Goal: Transaction & Acquisition: Purchase product/service

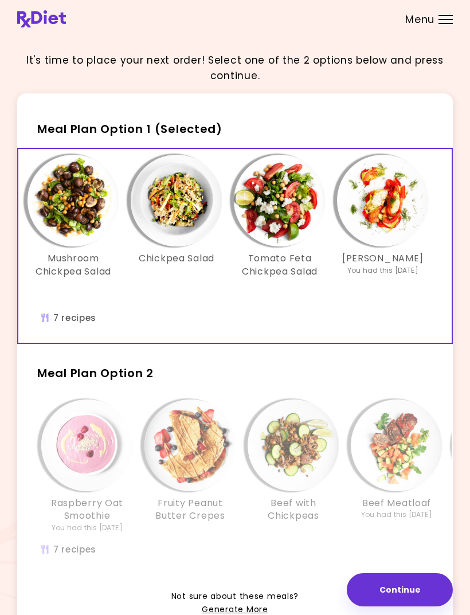
scroll to position [22, 0]
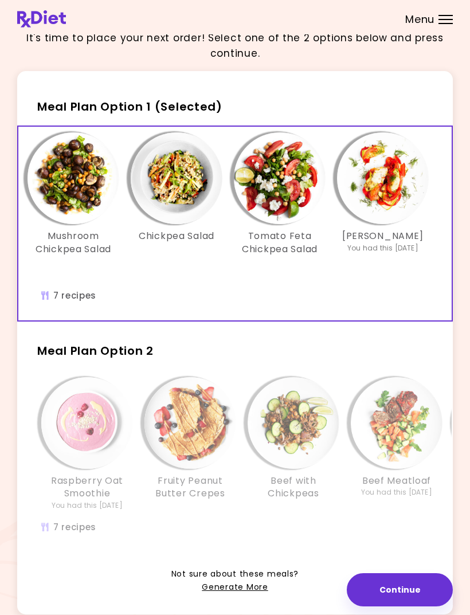
click at [231, 427] on img "Info - Fruity Peanut Butter Crepes - Meal Plan Option 2" at bounding box center [190, 423] width 92 height 92
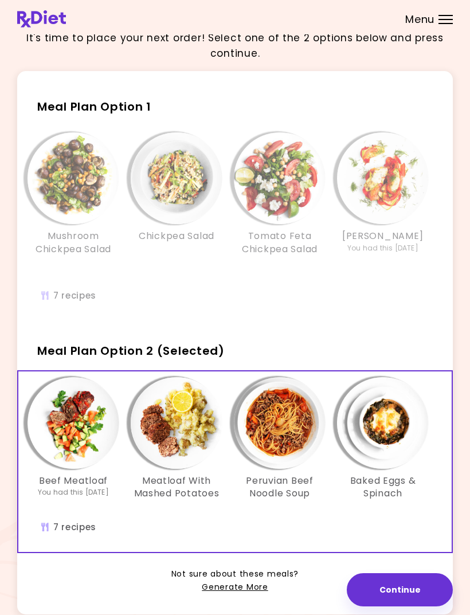
scroll to position [0, 323]
click at [283, 408] on img "Info - Peruvian Beef Noodle Soup - Meal Plan Option 2 (Selected)" at bounding box center [280, 423] width 92 height 92
click at [389, 403] on img "Info - Baked Eggs & Spinach - Meal Plan Option 2 (Selected)" at bounding box center [383, 423] width 92 height 92
click at [167, 420] on img "Info - Meatloaf With Mashed Potatoes - Meal Plan Option 2 (Selected)" at bounding box center [177, 423] width 92 height 92
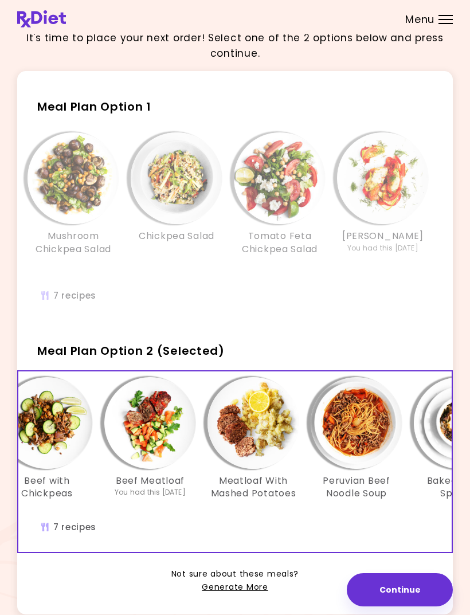
scroll to position [0, 234]
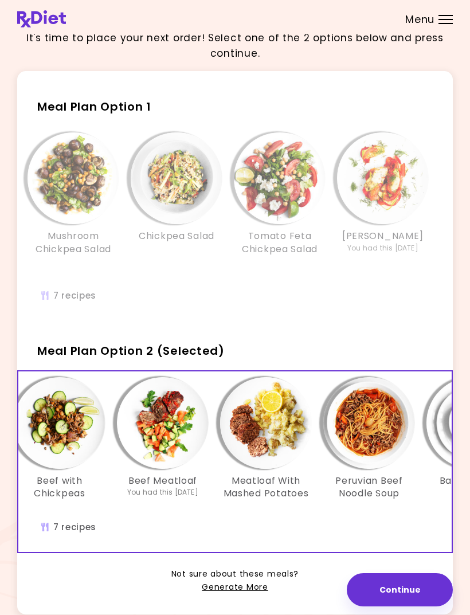
click at [162, 407] on img "Info - Beef Meatloaf - Meal Plan Option 2 (Selected)" at bounding box center [163, 423] width 92 height 92
click at [401, 606] on button "Continue" at bounding box center [400, 589] width 106 height 33
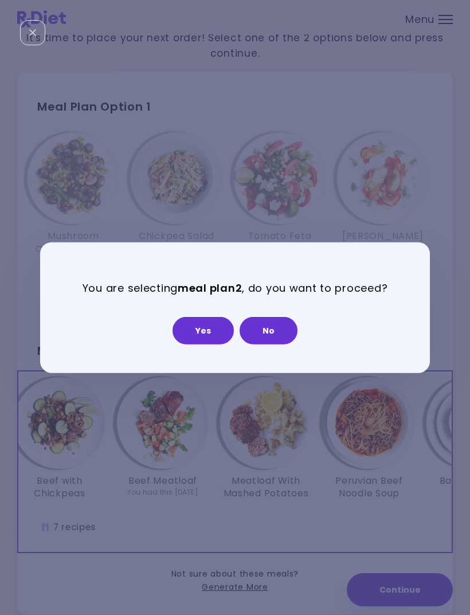
click at [203, 344] on button "Yes" at bounding box center [203, 331] width 61 height 28
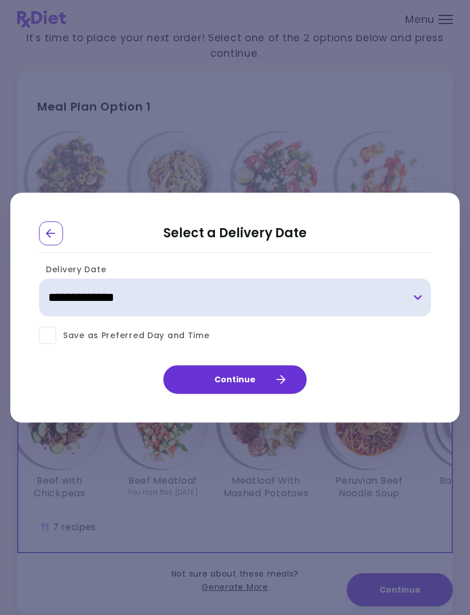
click at [121, 314] on select "**********" at bounding box center [235, 298] width 392 height 38
select select "**********"
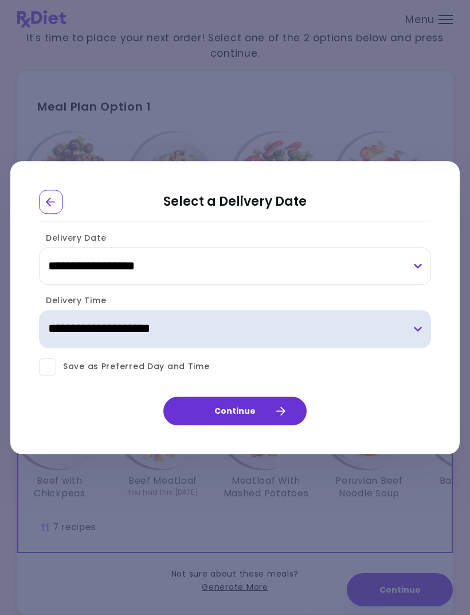
click at [413, 348] on select "**********" at bounding box center [235, 329] width 392 height 38
select select "*"
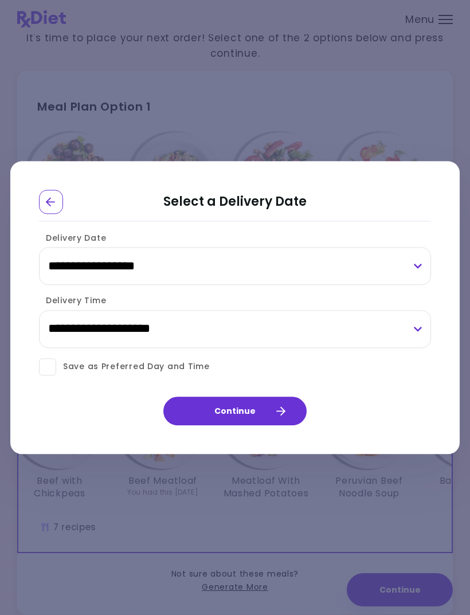
click at [238, 425] on button "Continue" at bounding box center [234, 411] width 143 height 29
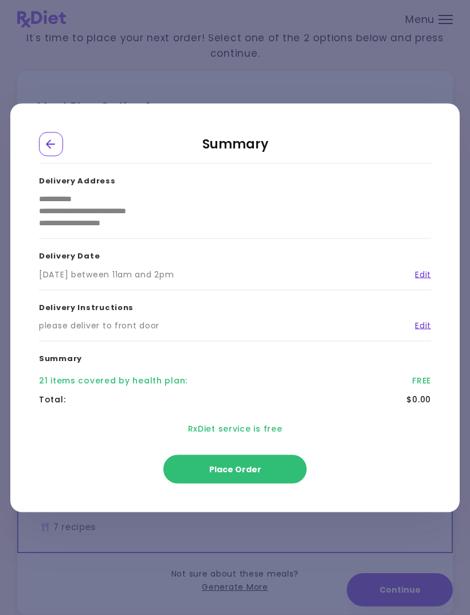
click at [248, 475] on span "Place Order" at bounding box center [235, 468] width 52 height 11
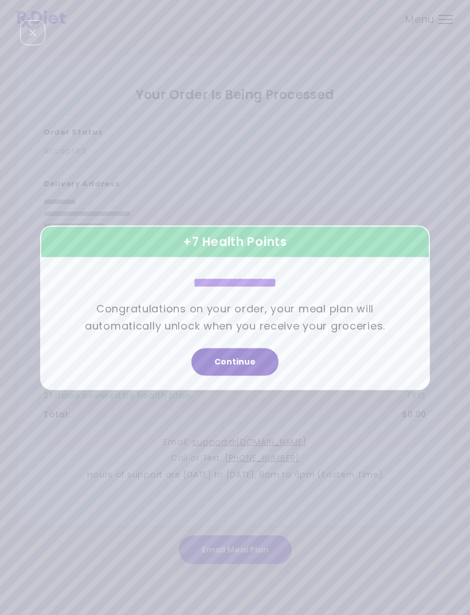
click at [243, 373] on button "Continue" at bounding box center [234, 362] width 87 height 28
